Goal: Task Accomplishment & Management: Manage account settings

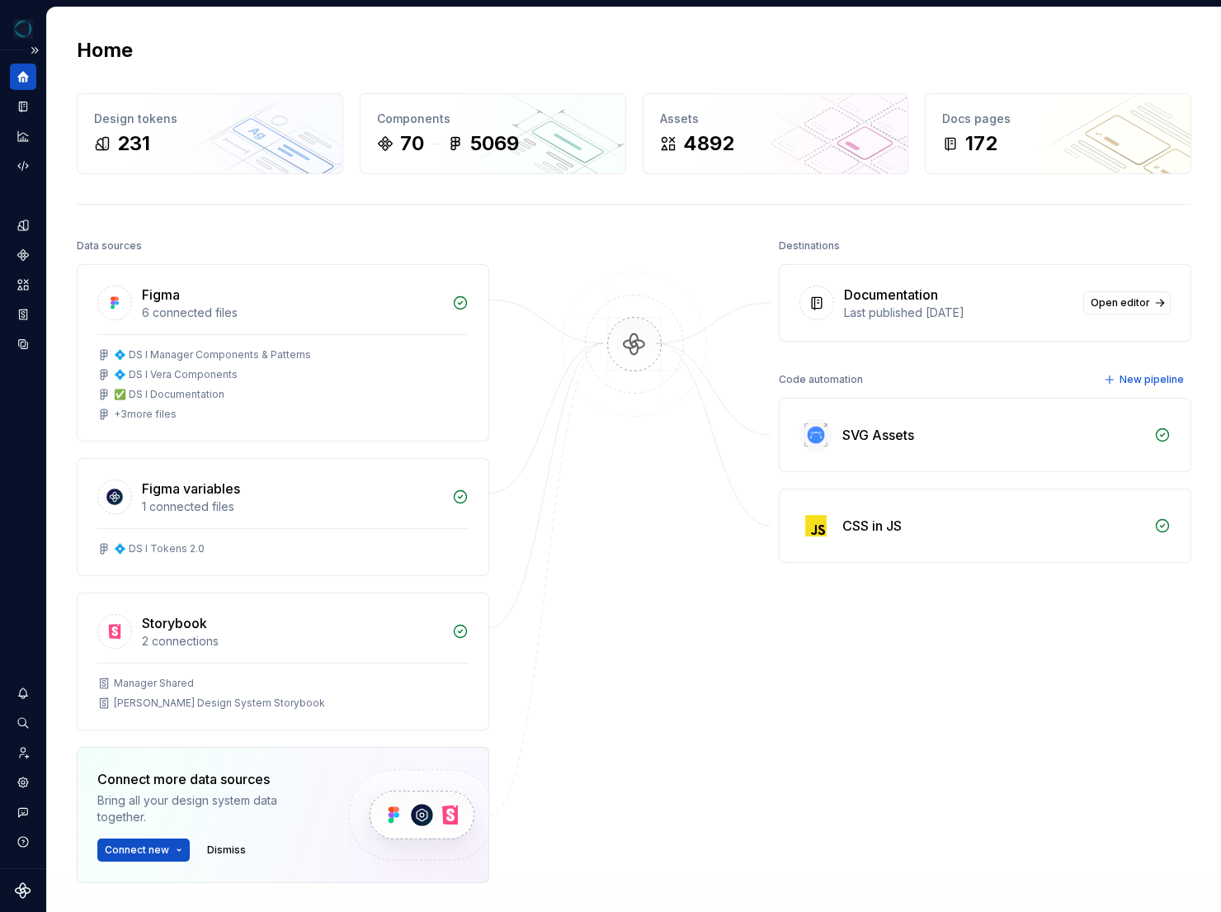
click at [23, 886] on icon "Supernova Logo" at bounding box center [23, 890] width 16 height 16
click at [23, 775] on icon "Settings" at bounding box center [23, 782] width 15 height 15
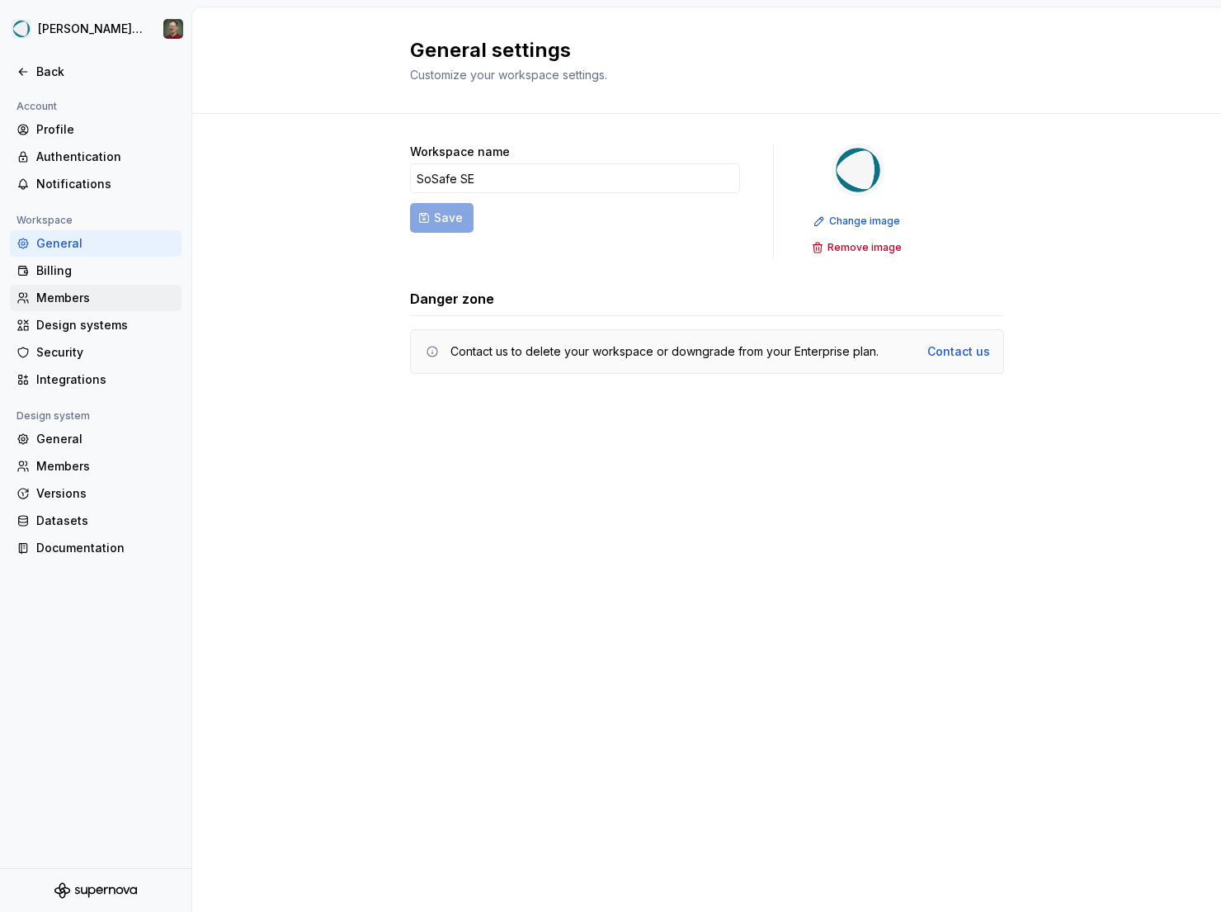
click at [112, 307] on div "Members" at bounding box center [96, 298] width 172 height 26
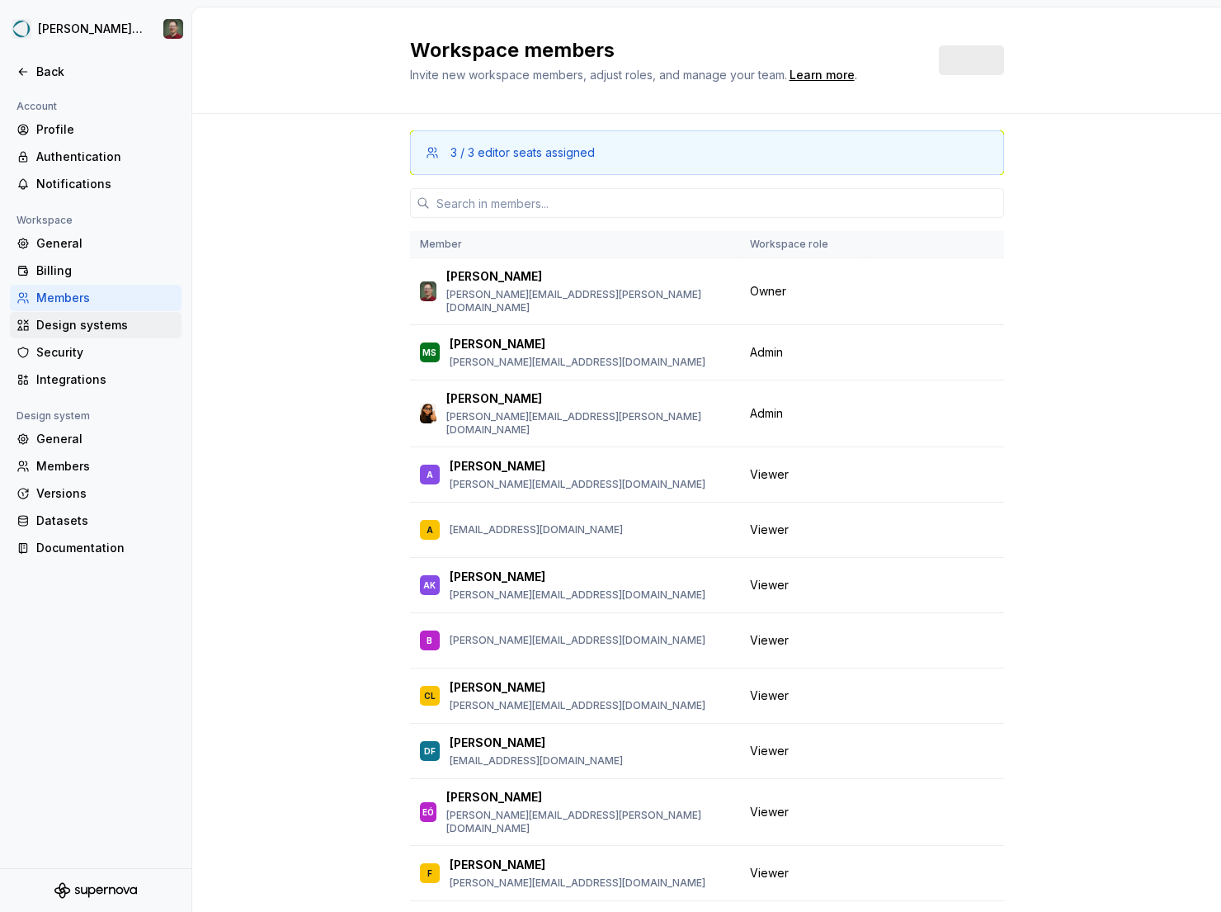
click at [116, 323] on div "Design systems" at bounding box center [105, 325] width 139 height 16
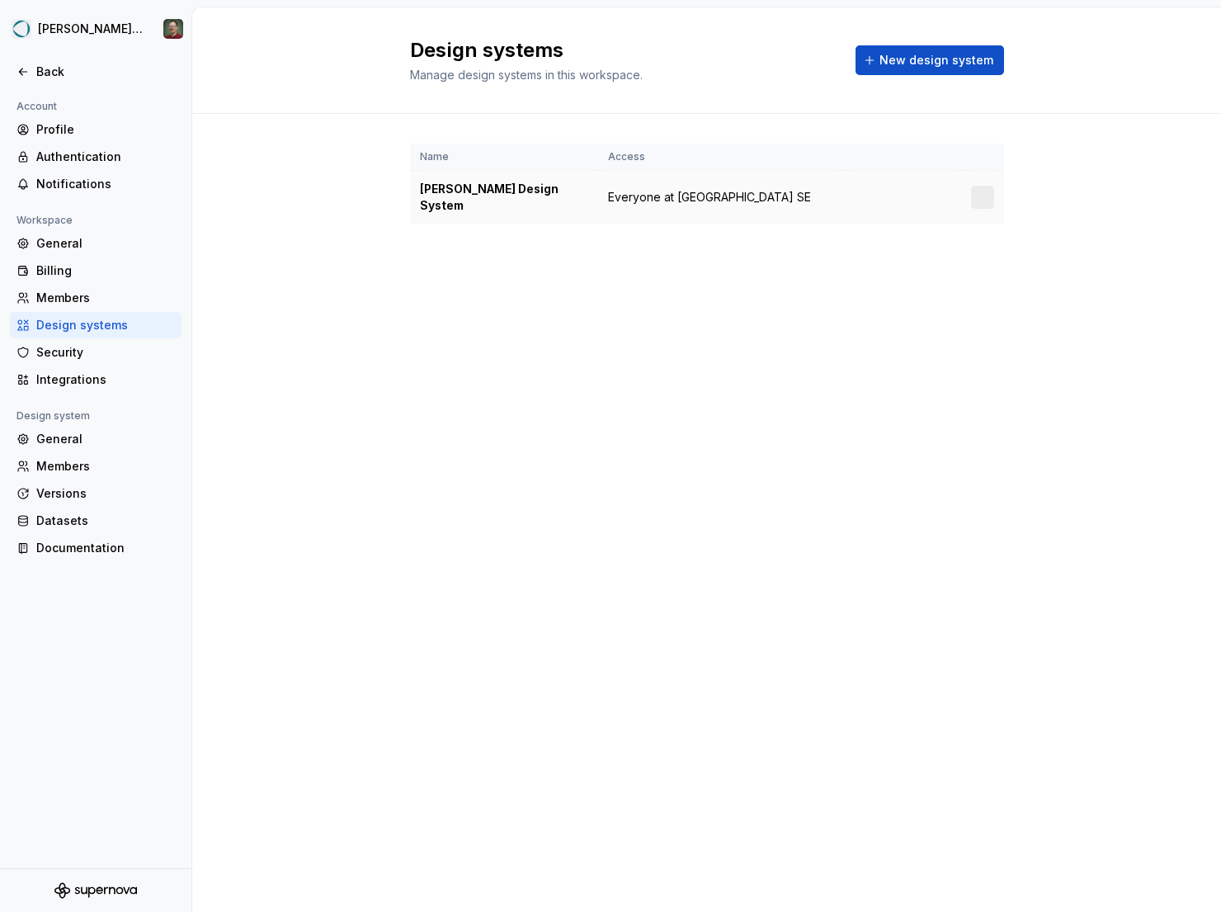
click at [483, 193] on div "[PERSON_NAME] Design System" at bounding box center [504, 197] width 168 height 33
click at [981, 193] on div at bounding box center [982, 197] width 23 height 23
click at [987, 196] on html "[PERSON_NAME] Design System Back Account Profile Authentication Notifications W…" at bounding box center [610, 456] width 1221 height 912
click at [1025, 249] on div "Design system settings" at bounding box center [1080, 247] width 157 height 16
click at [136, 254] on div "General" at bounding box center [96, 243] width 172 height 26
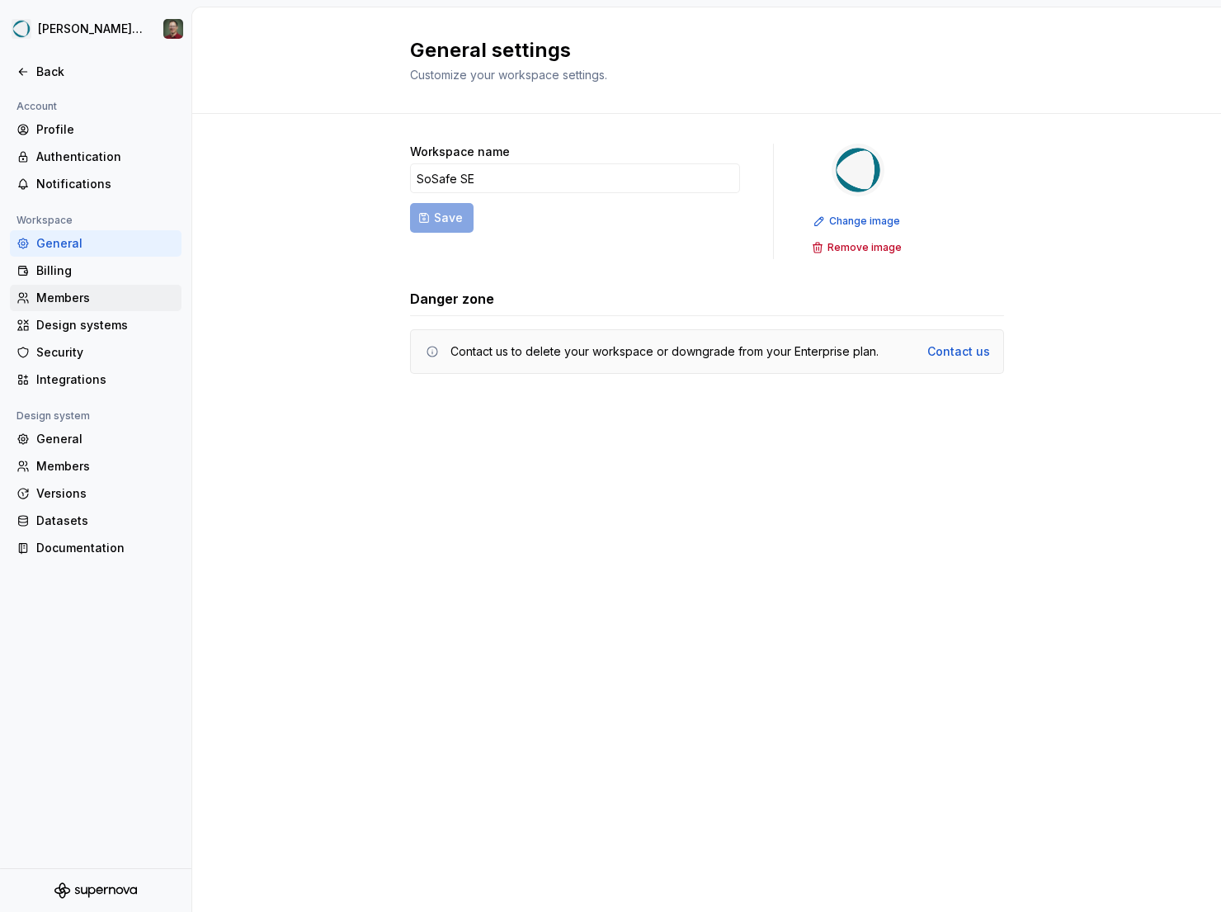
click at [121, 285] on div "Members" at bounding box center [96, 298] width 172 height 26
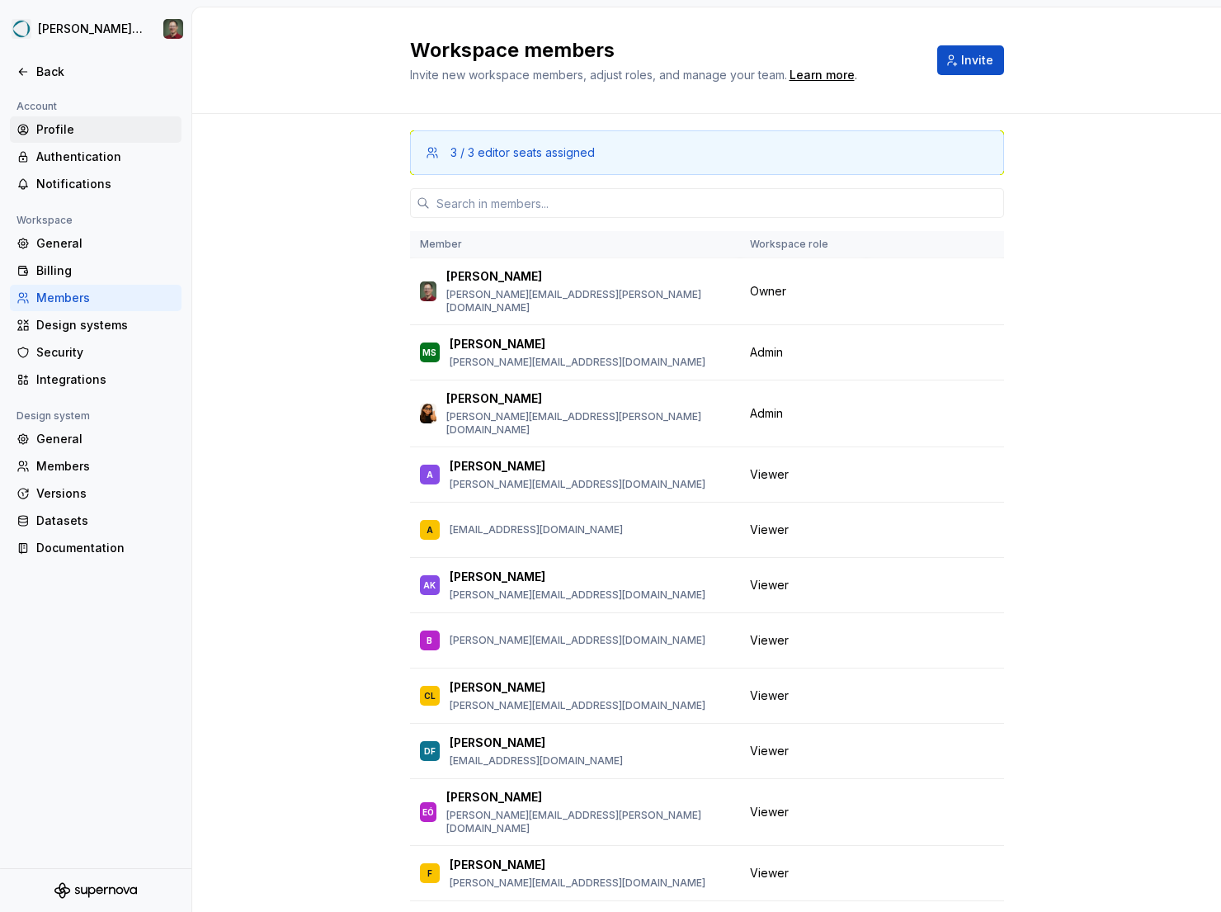
click at [109, 130] on div "Profile" at bounding box center [105, 129] width 139 height 16
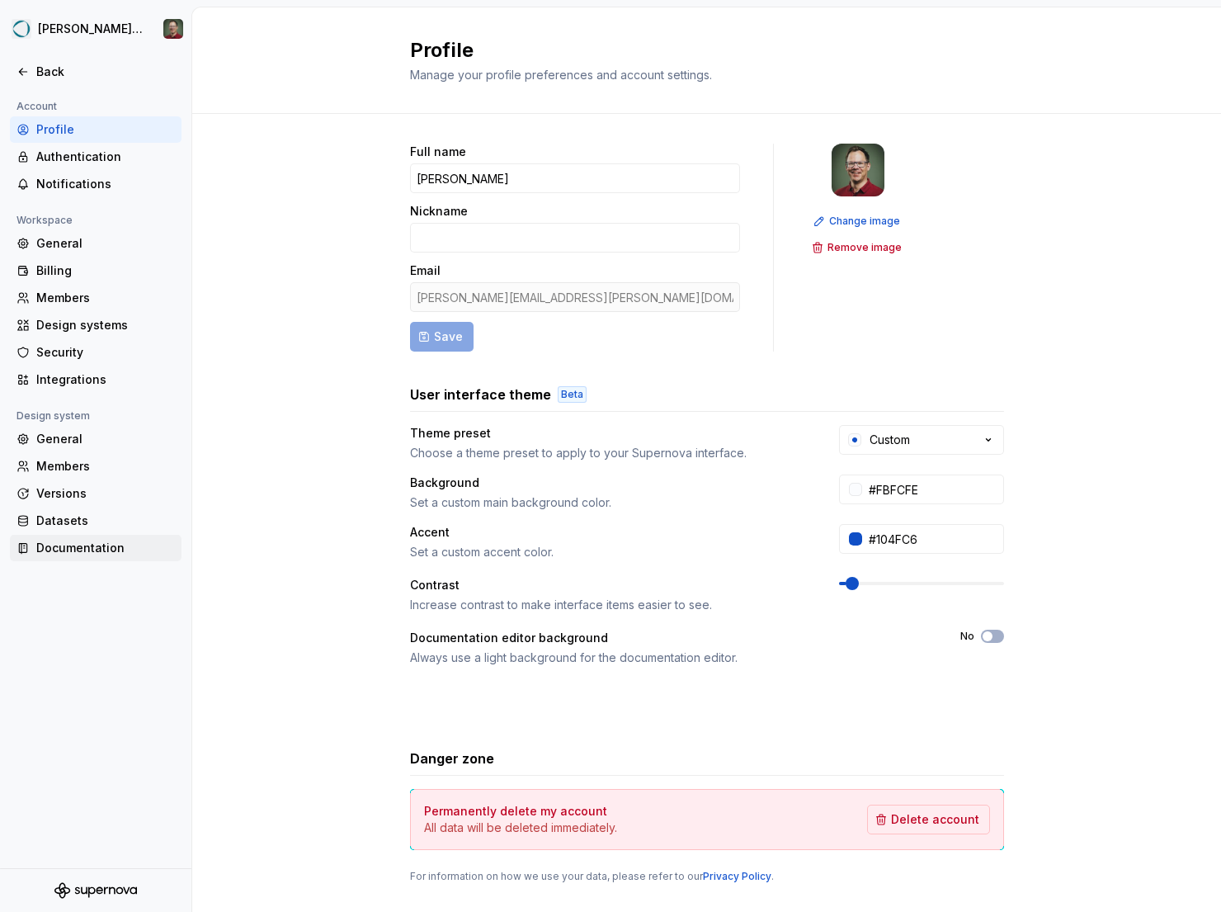
click at [112, 553] on div "Documentation" at bounding box center [105, 548] width 139 height 16
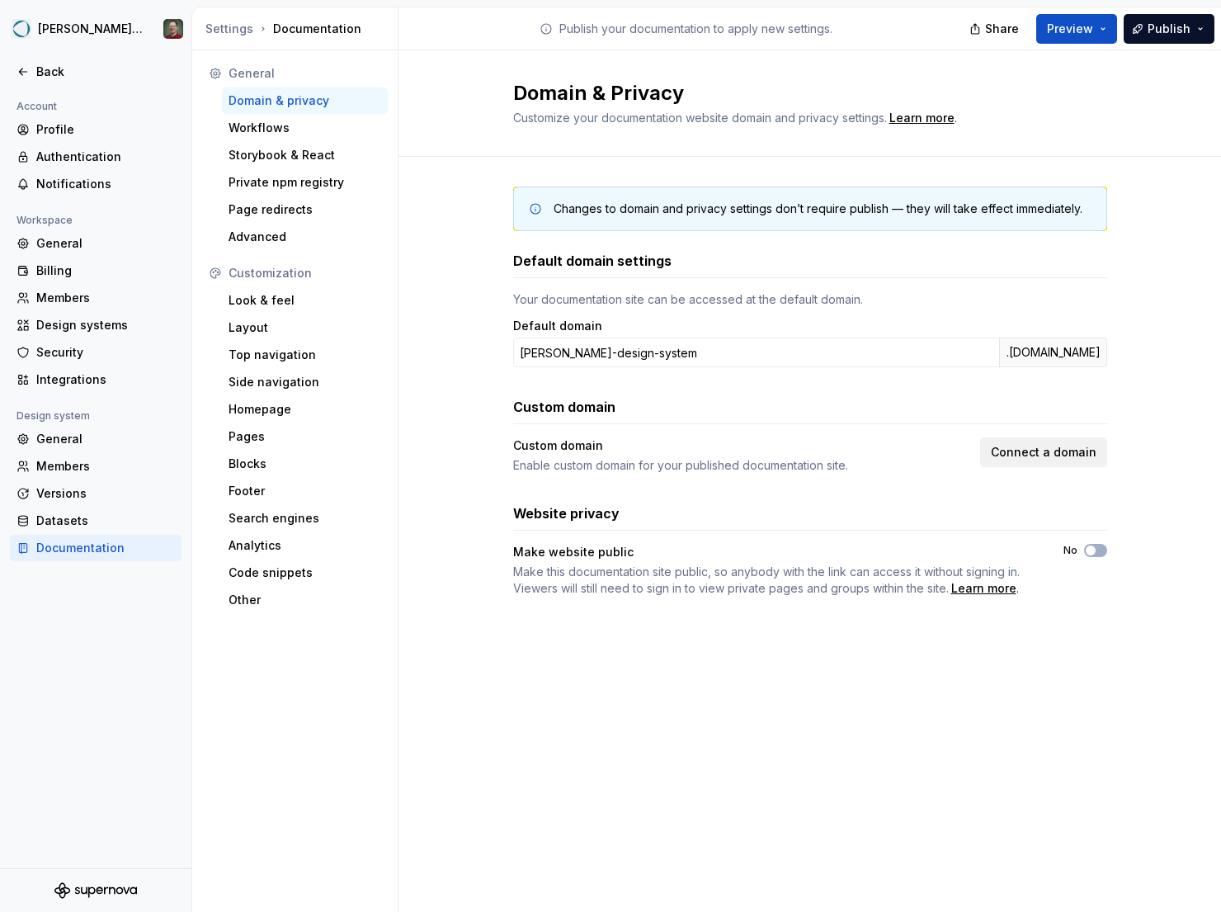
click at [1053, 456] on span "Connect a domain" at bounding box center [1044, 452] width 106 height 16
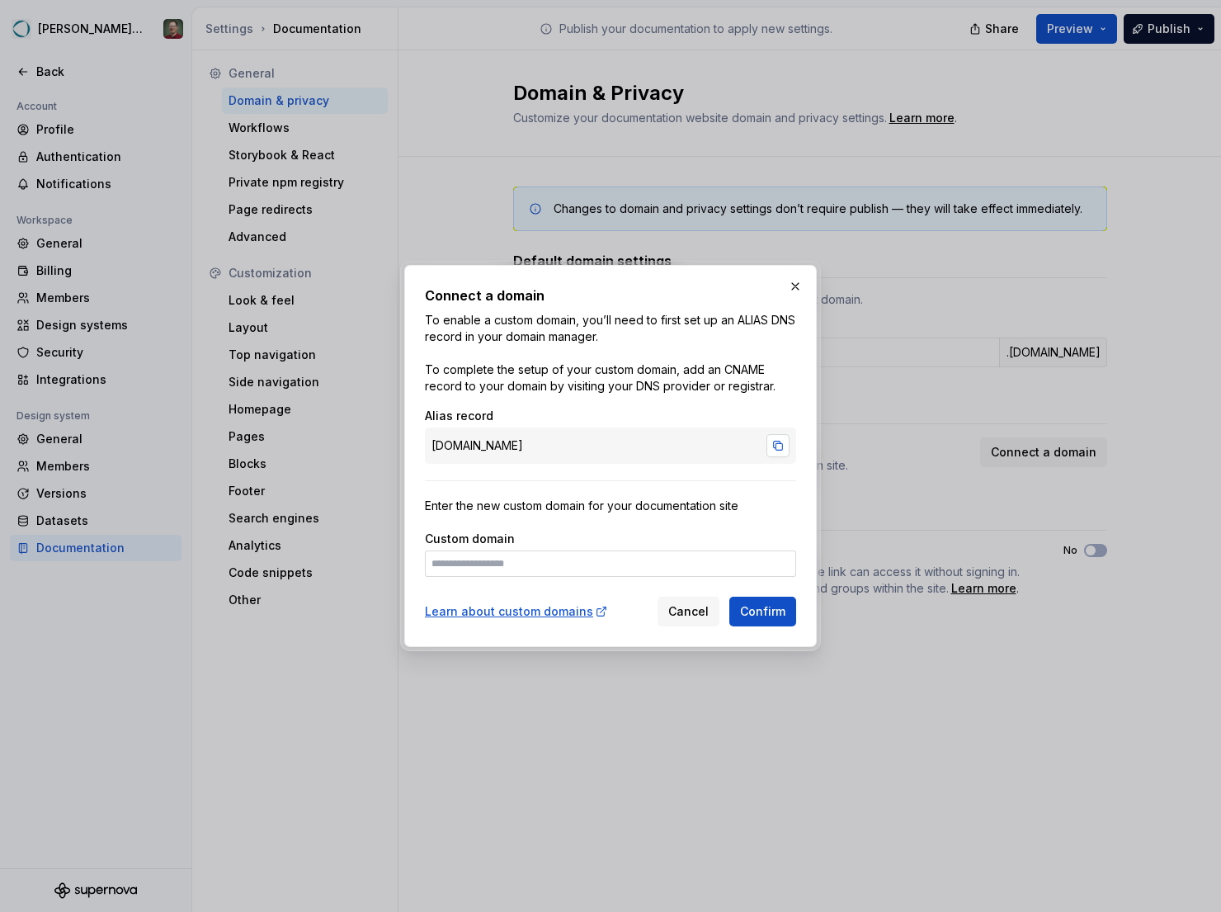
click at [780, 441] on button "button" at bounding box center [777, 445] width 23 height 23
